Goal: Navigation & Orientation: Find specific page/section

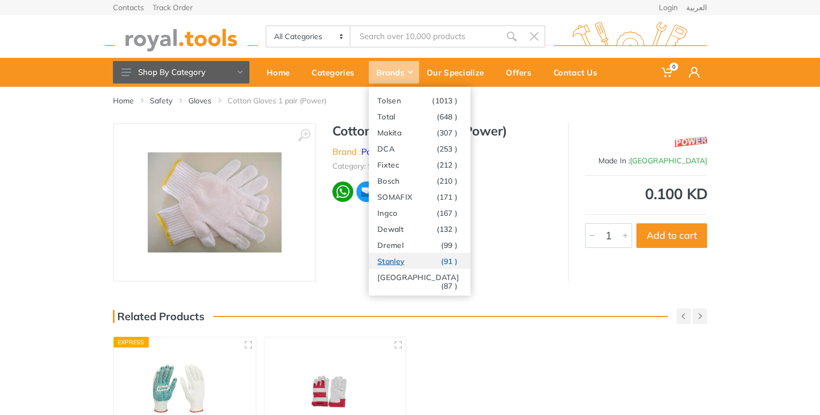
click at [393, 263] on link "Stanley (91 )" at bounding box center [420, 261] width 102 height 16
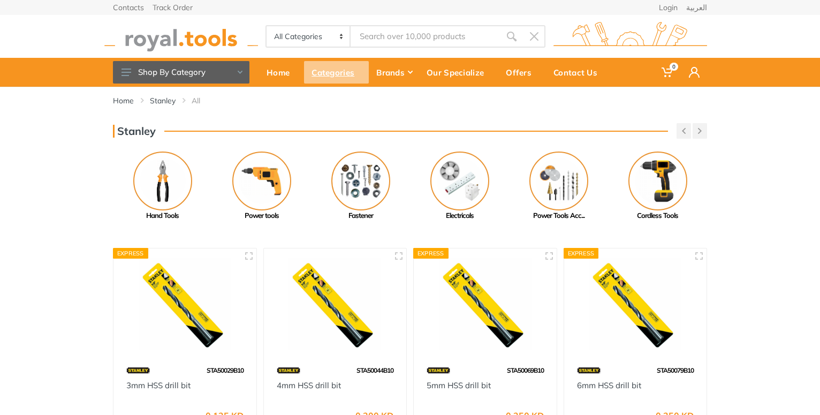
click at [343, 66] on div "Categories" at bounding box center [336, 72] width 65 height 22
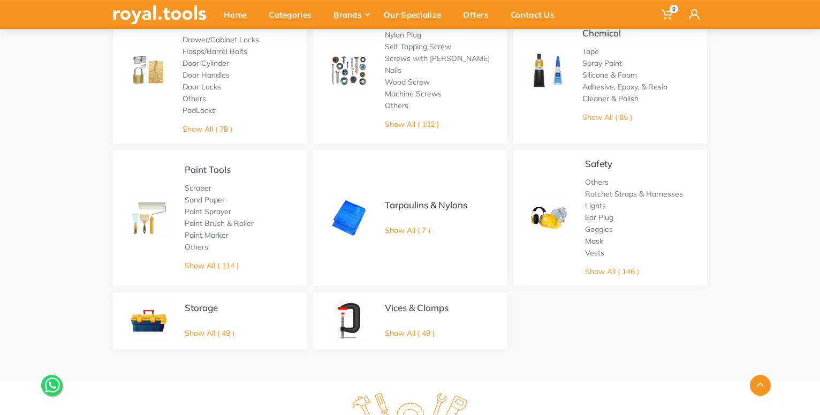
scroll to position [582, 0]
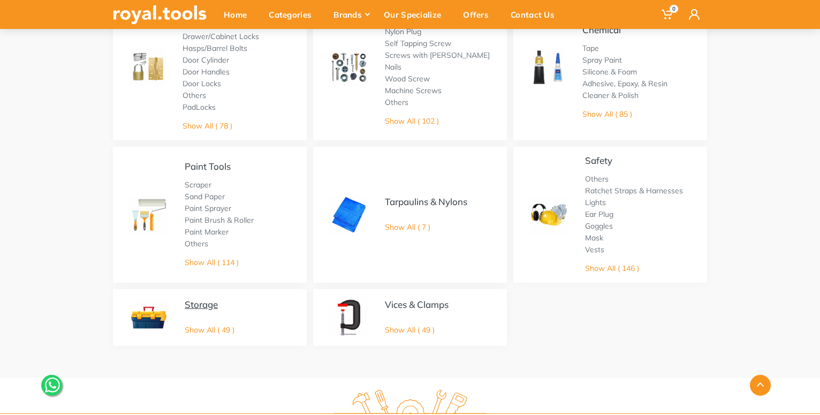
click at [199, 301] on link "Storage" at bounding box center [201, 304] width 33 height 11
